Goal: Communication & Community: Answer question/provide support

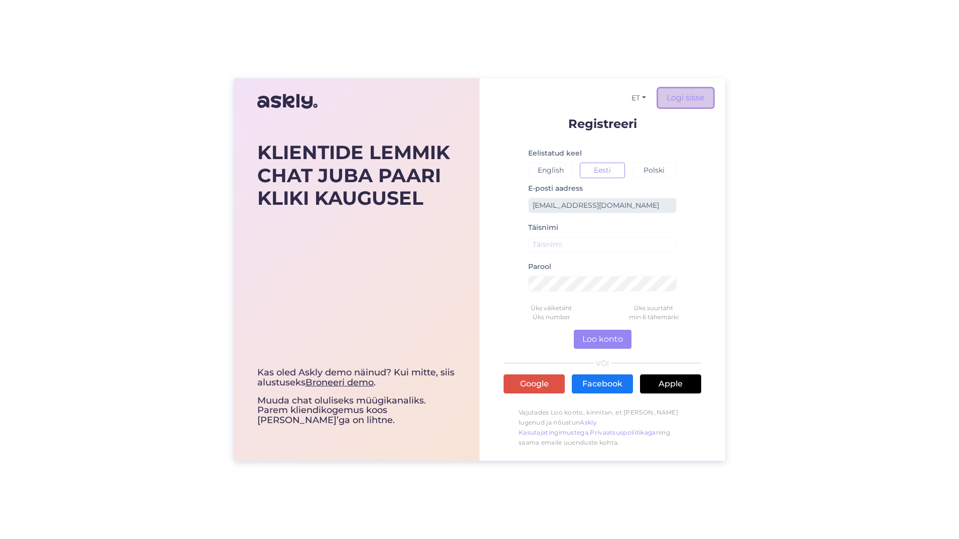
click at [687, 91] on link "Logi sisse" at bounding box center [685, 97] width 55 height 19
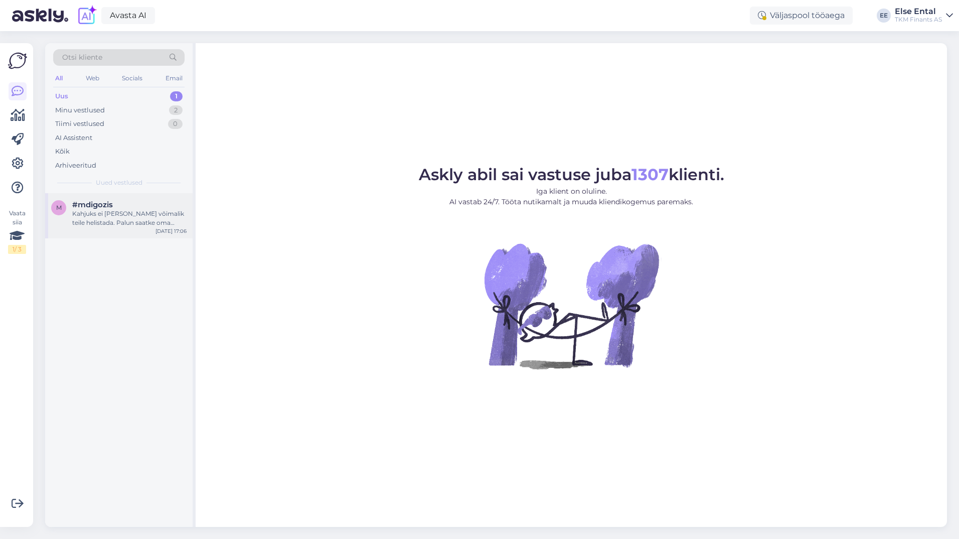
click at [99, 222] on div "Kahjuks ei [PERSON_NAME] võimalik teile helistada. Palun saatke oma päring tasu…" at bounding box center [129, 218] width 114 height 18
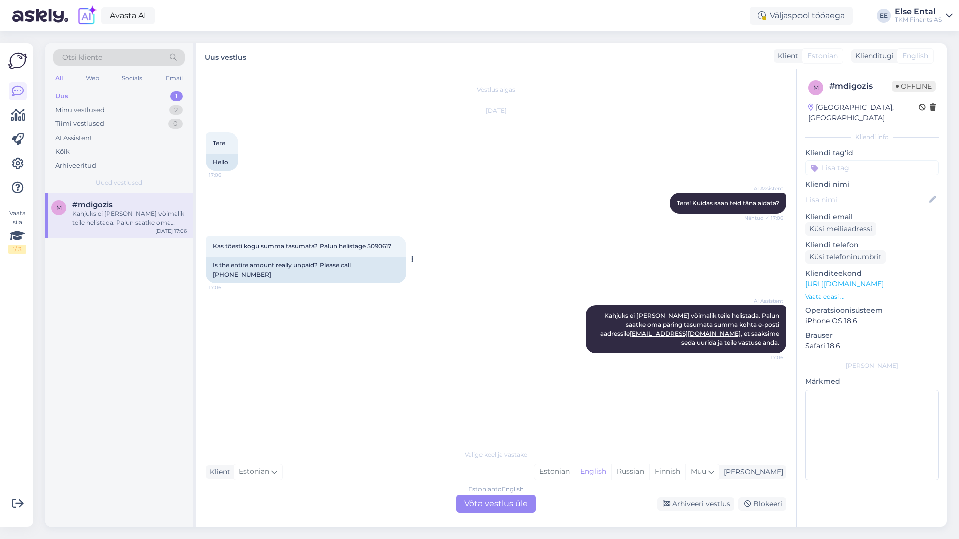
click at [384, 247] on span "Kas tõesti kogu summa tasumata? Palun helistage 5090617" at bounding box center [302, 246] width 179 height 8
copy div "5090617 17:06"
click at [109, 92] on div "Uus 1" at bounding box center [118, 96] width 131 height 14
click at [94, 112] on div "Minu vestlused" at bounding box center [80, 110] width 50 height 10
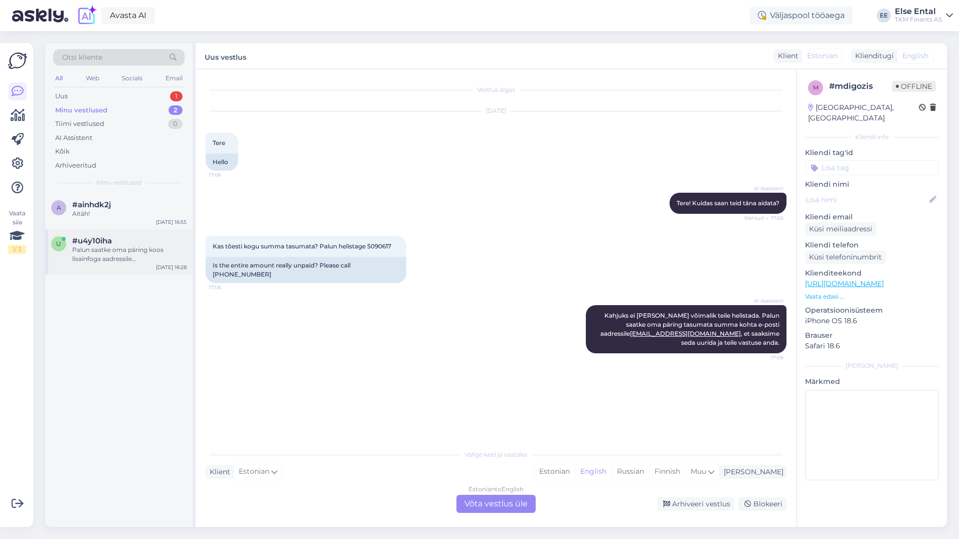
click at [106, 259] on div "Palun saatke oma päring koos lisainfoga aadressile [EMAIL_ADDRESS][DOMAIN_NAME]…" at bounding box center [129, 254] width 114 height 18
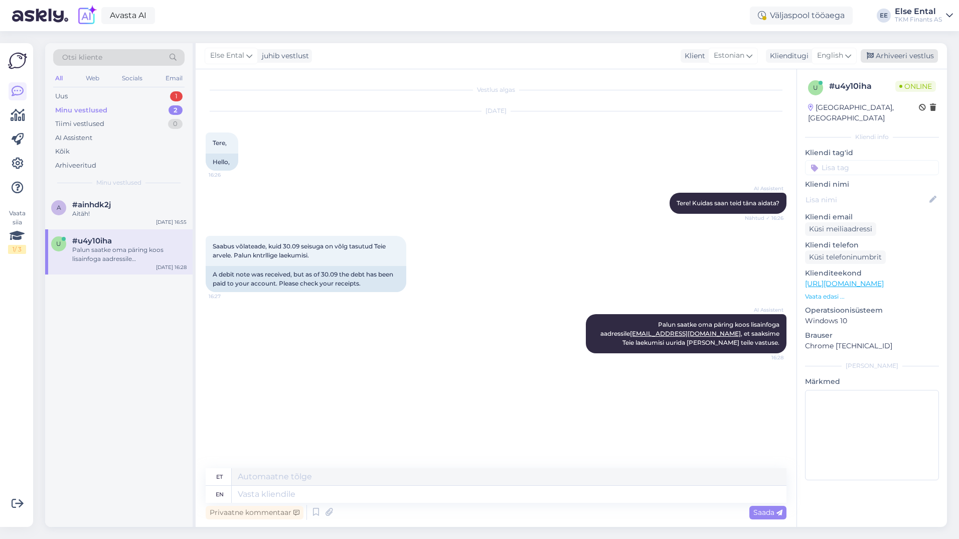
click at [884, 61] on div "Arhiveeri vestlus" at bounding box center [899, 56] width 77 height 14
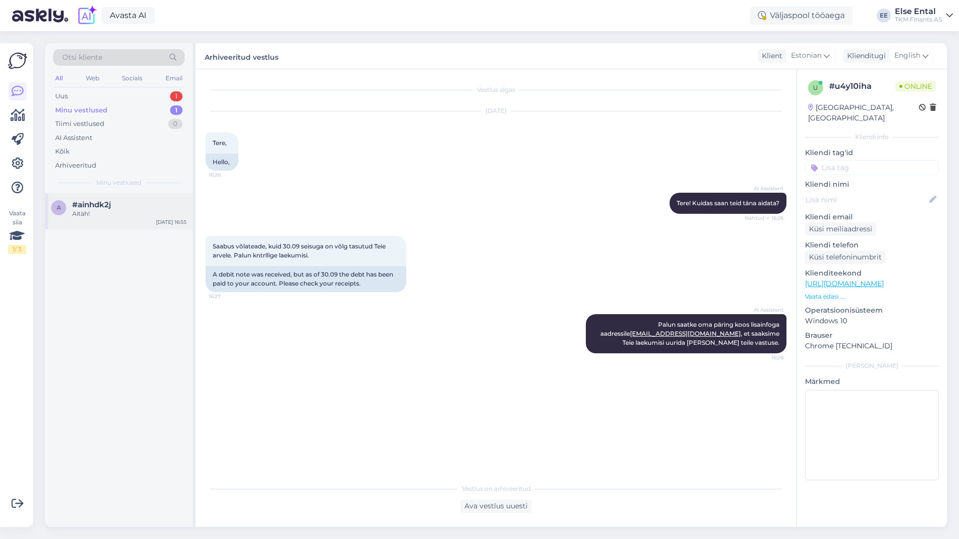
click at [114, 213] on div "Aitäh!" at bounding box center [129, 213] width 114 height 9
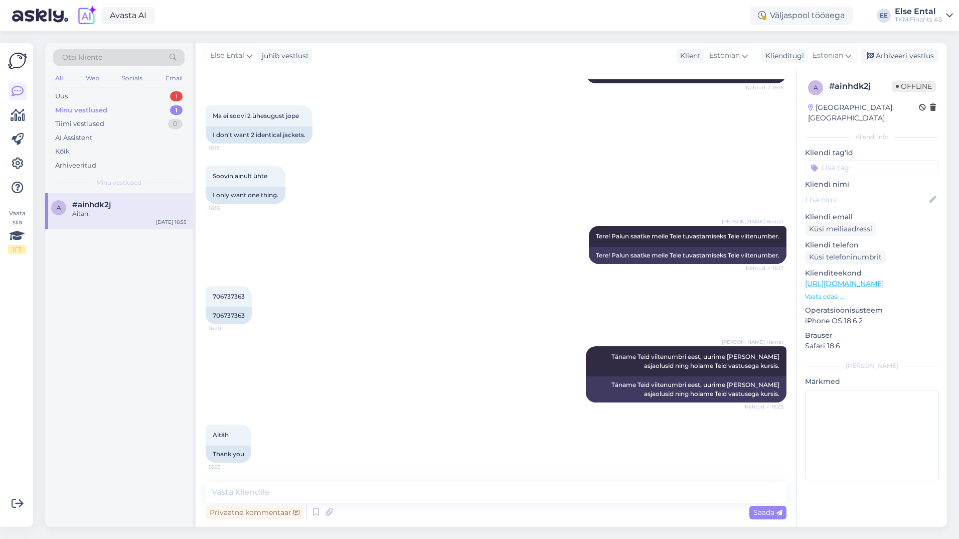
scroll to position [298, 0]
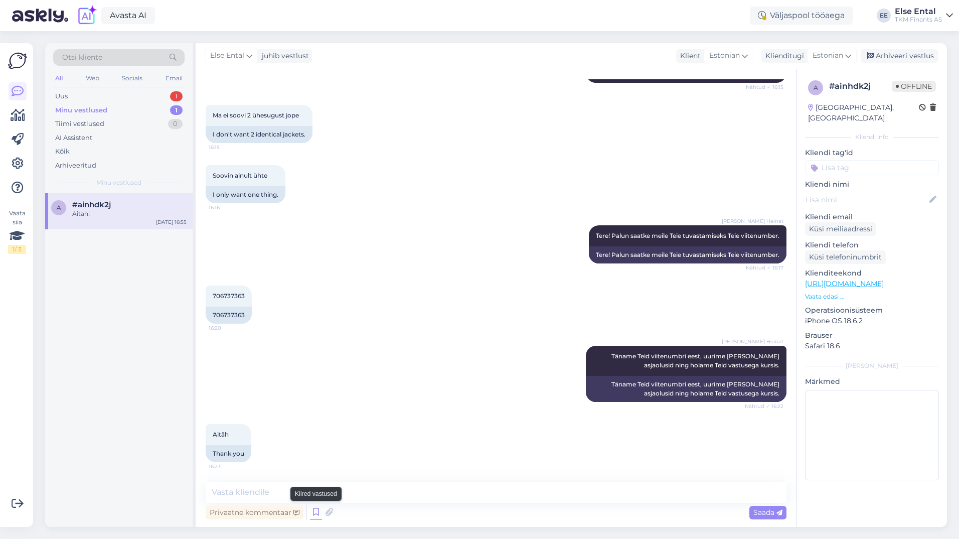
click at [315, 513] on icon at bounding box center [316, 512] width 12 height 15
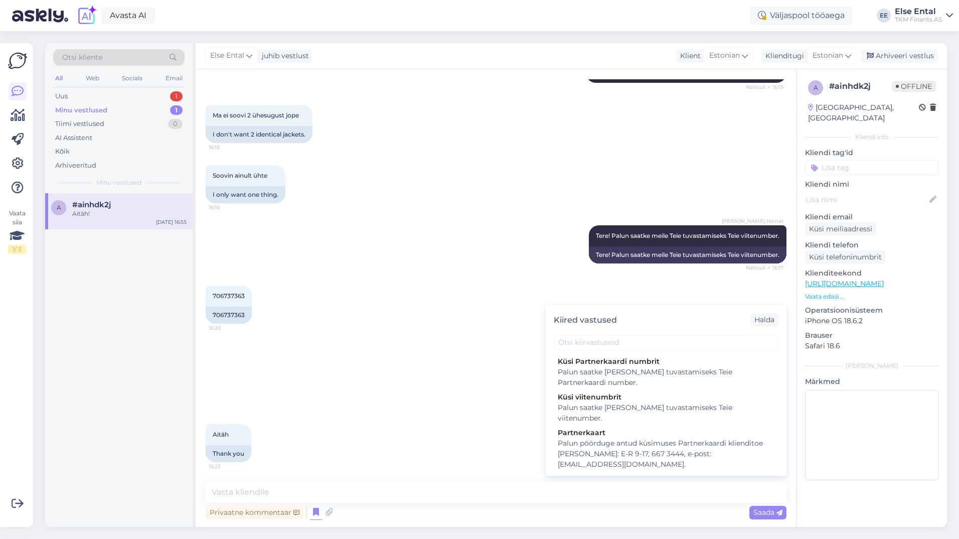
click at [403, 330] on div "706737363 16:20 706737363" at bounding box center [496, 304] width 581 height 60
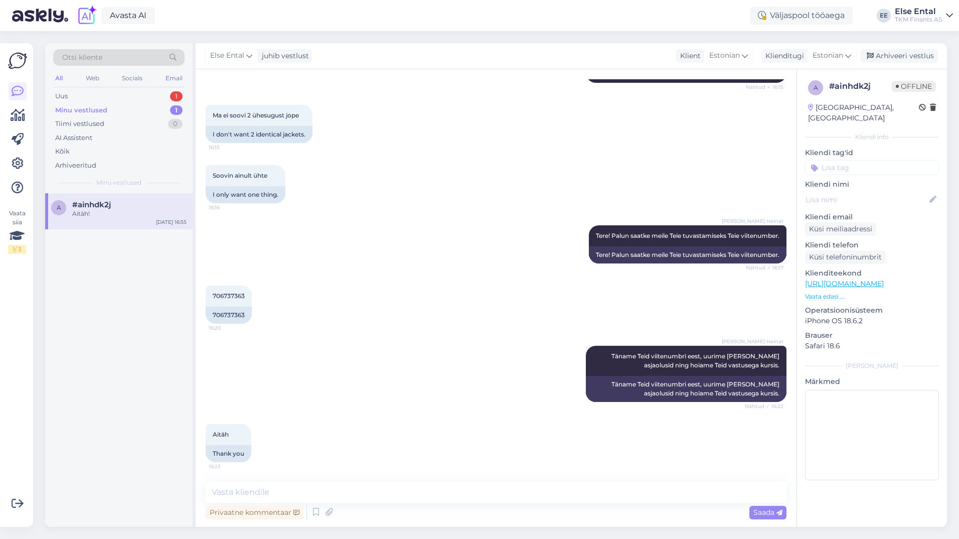
click at [403, 330] on div "706737363 16:20 706737363" at bounding box center [496, 304] width 581 height 60
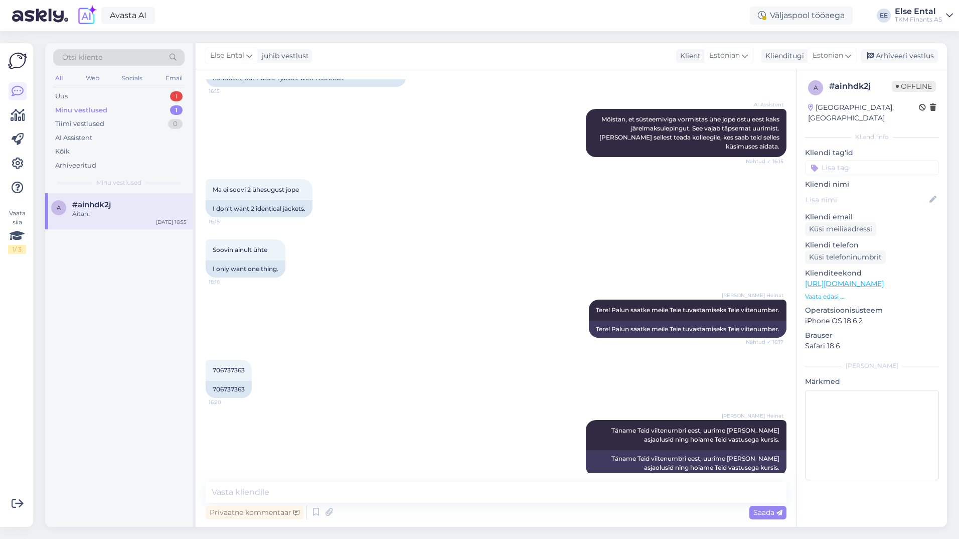
scroll to position [223, 0]
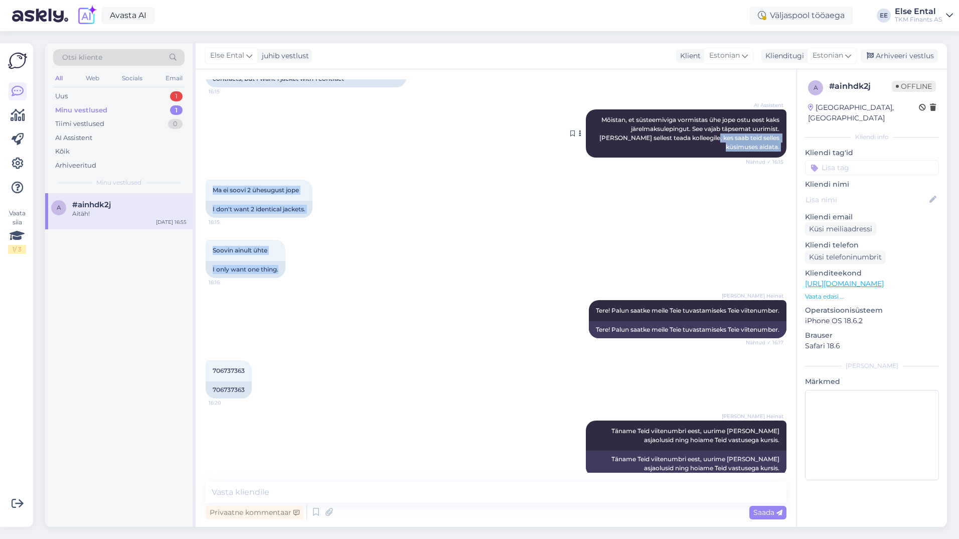
drag, startPoint x: 461, startPoint y: 274, endPoint x: 675, endPoint y: 144, distance: 251.5
click at [675, 144] on div "Vestlus algas [DATE] Tere,ma eile oats 16:13 Hello, I had oats [DATE]. AI Assis…" at bounding box center [501, 275] width 590 height 393
click at [906, 57] on div "Arhiveeri vestlus" at bounding box center [899, 56] width 77 height 14
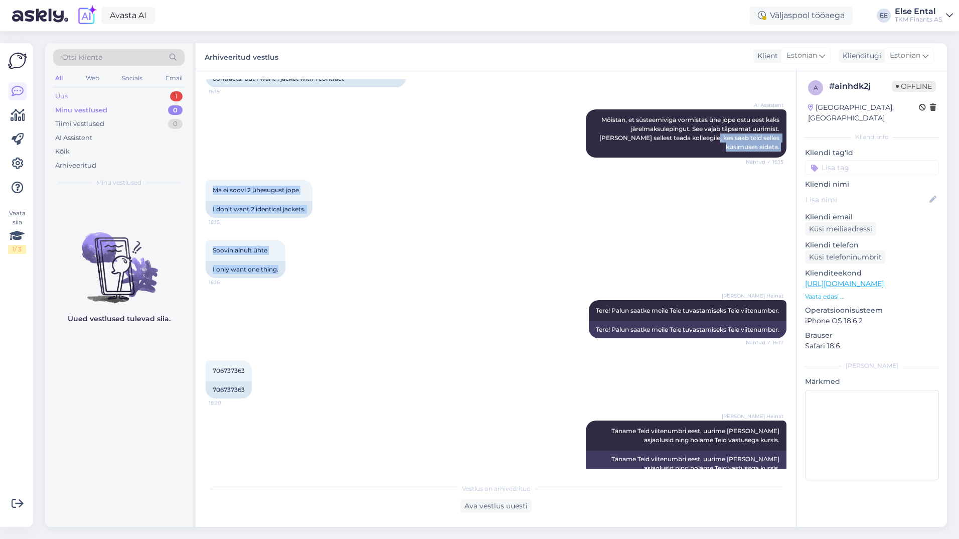
click at [106, 92] on div "Uus 1" at bounding box center [118, 96] width 131 height 14
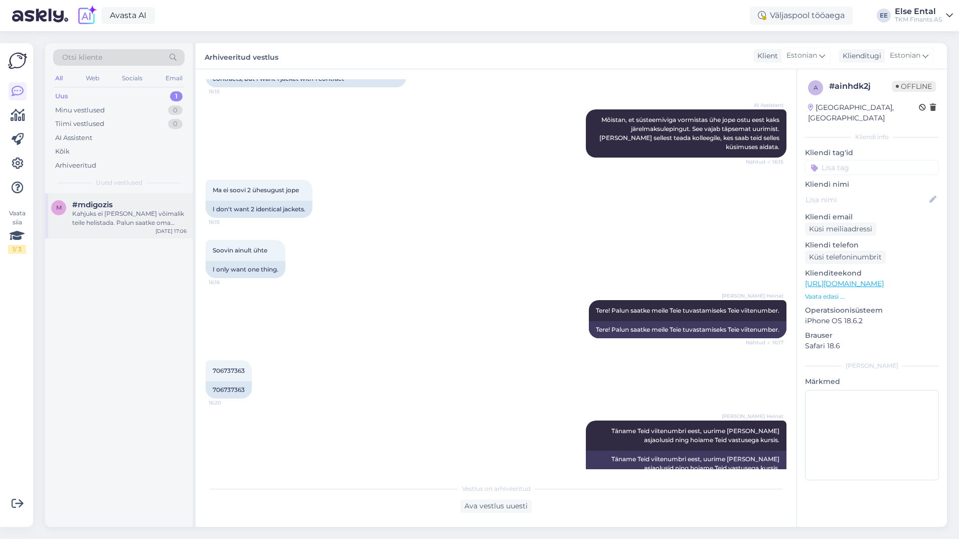
click at [86, 213] on div "Kahjuks ei [PERSON_NAME] võimalik teile helistada. Palun saatke oma päring tasu…" at bounding box center [129, 218] width 114 height 18
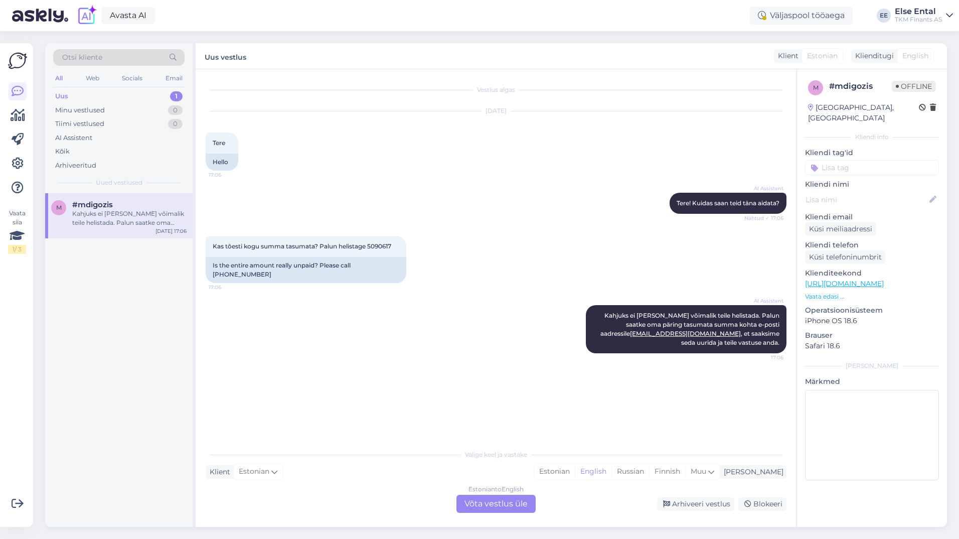
scroll to position [0, 0]
click at [382, 244] on span "Kas tõesti kogu summa tasumata? Palun helistage 5090617" at bounding box center [302, 246] width 179 height 8
copy div "5090617 17:06"
